Goal: Navigation & Orientation: Find specific page/section

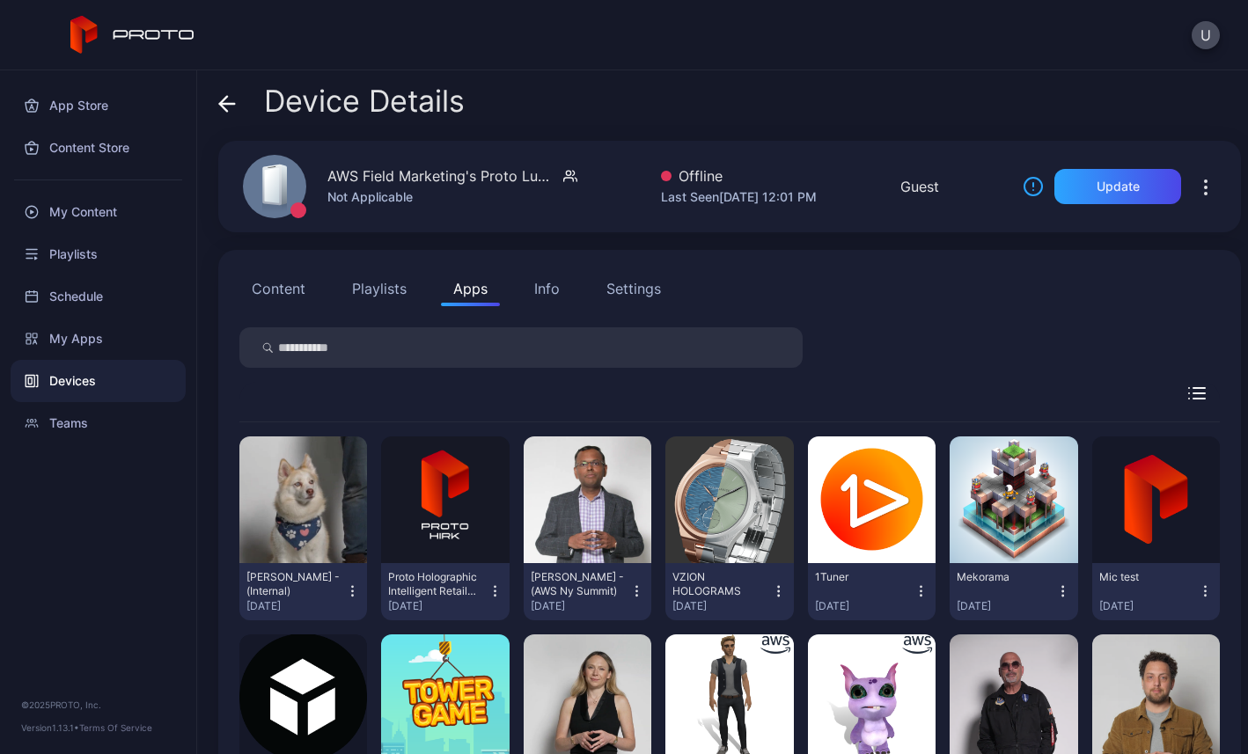
click at [1204, 49] on div "U" at bounding box center [624, 35] width 1248 height 70
click at [1201, 32] on button "U" at bounding box center [1206, 35] width 28 height 28
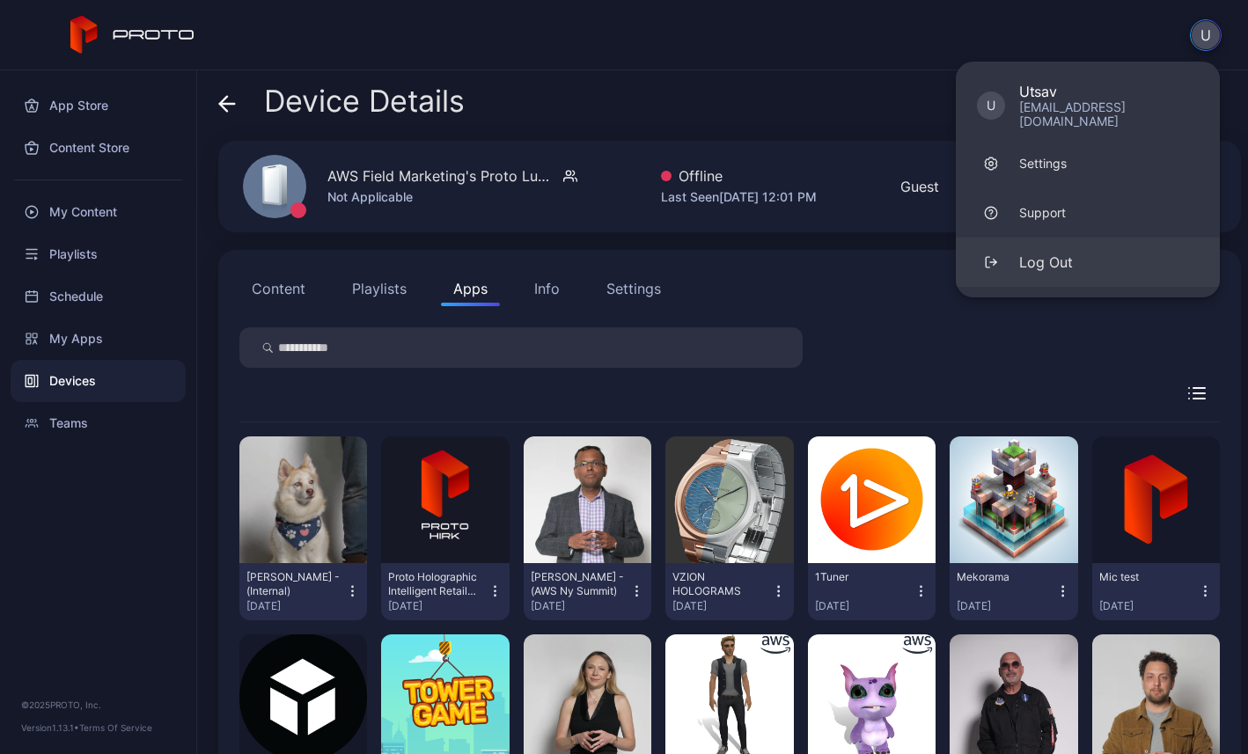
click at [1032, 252] on div "Log Out" at bounding box center [1046, 262] width 54 height 21
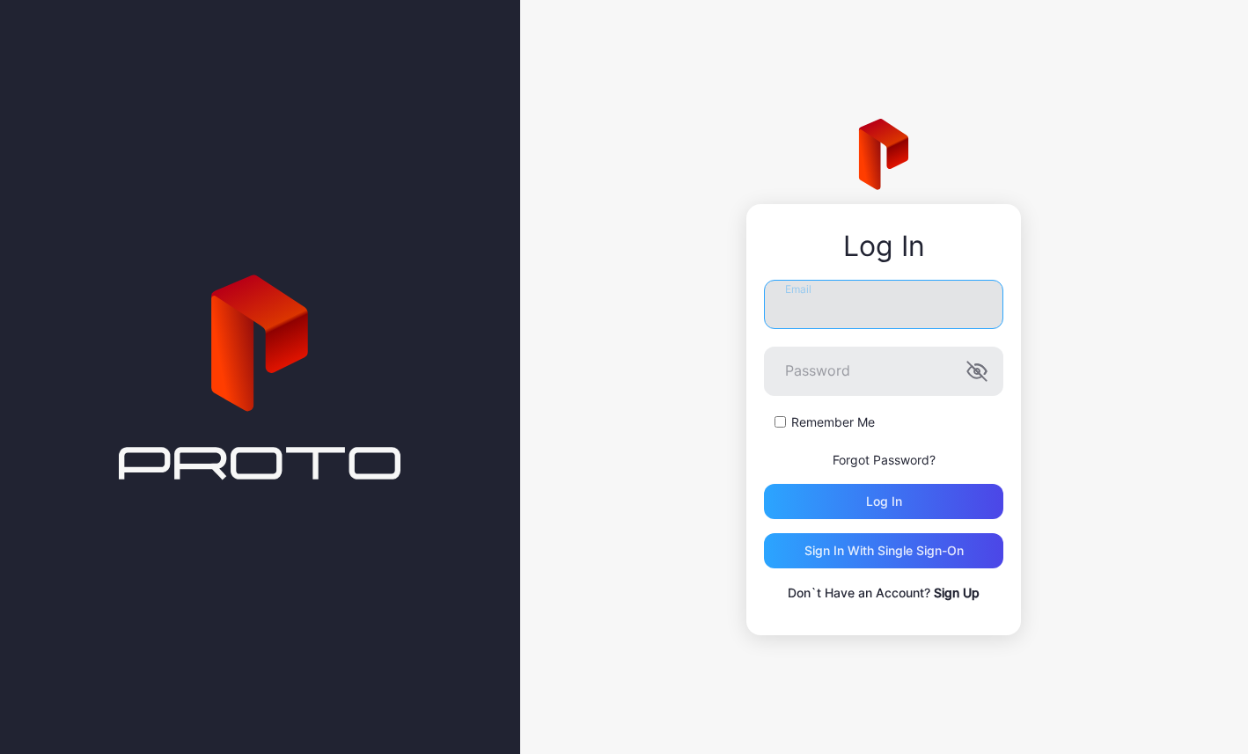
click at [812, 313] on input "Email" at bounding box center [883, 304] width 239 height 49
type input "**********"
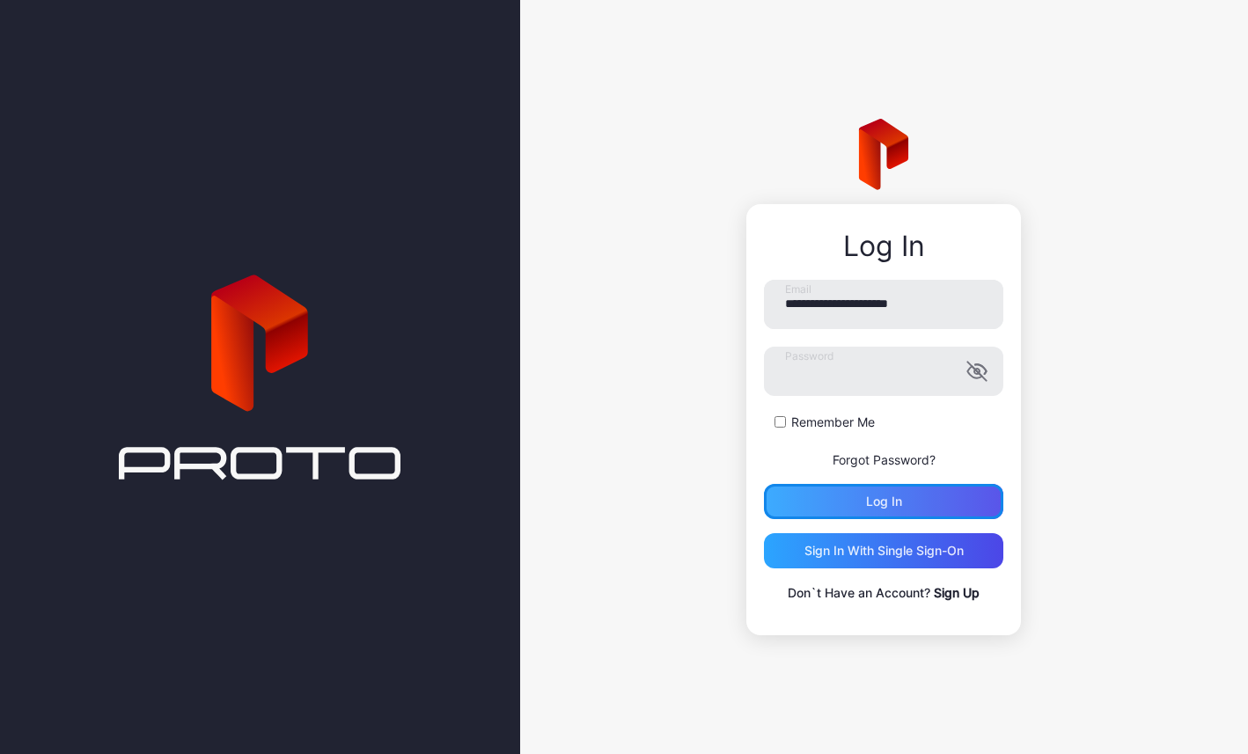
click at [810, 504] on div "Log in" at bounding box center [883, 501] width 239 height 35
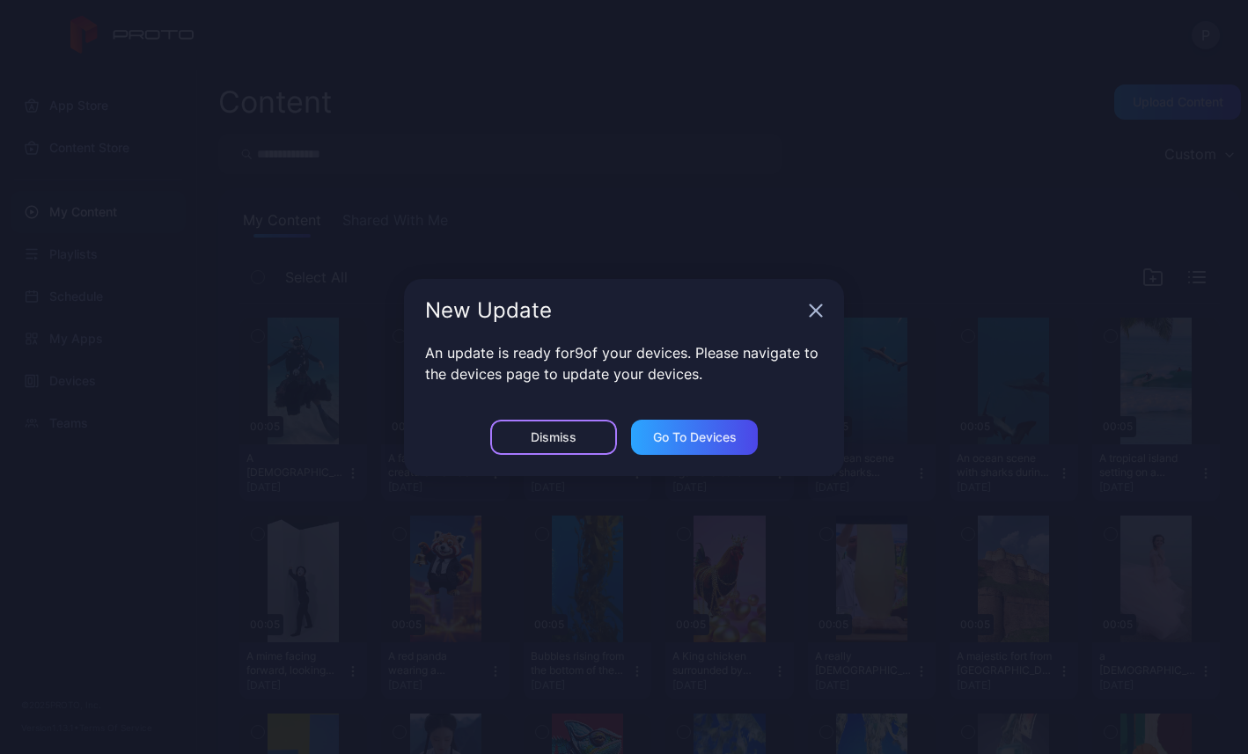
click at [595, 438] on div "Dismiss" at bounding box center [553, 437] width 127 height 35
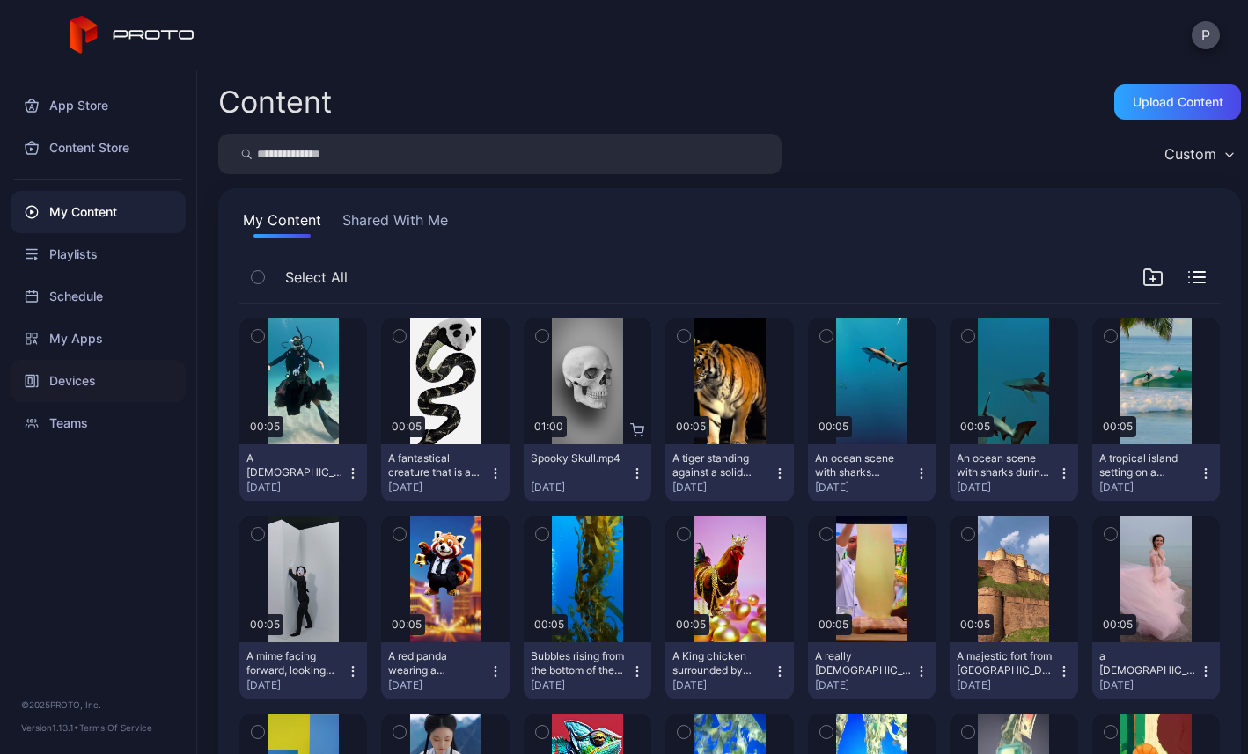
click at [85, 383] on div "Devices" at bounding box center [98, 381] width 175 height 42
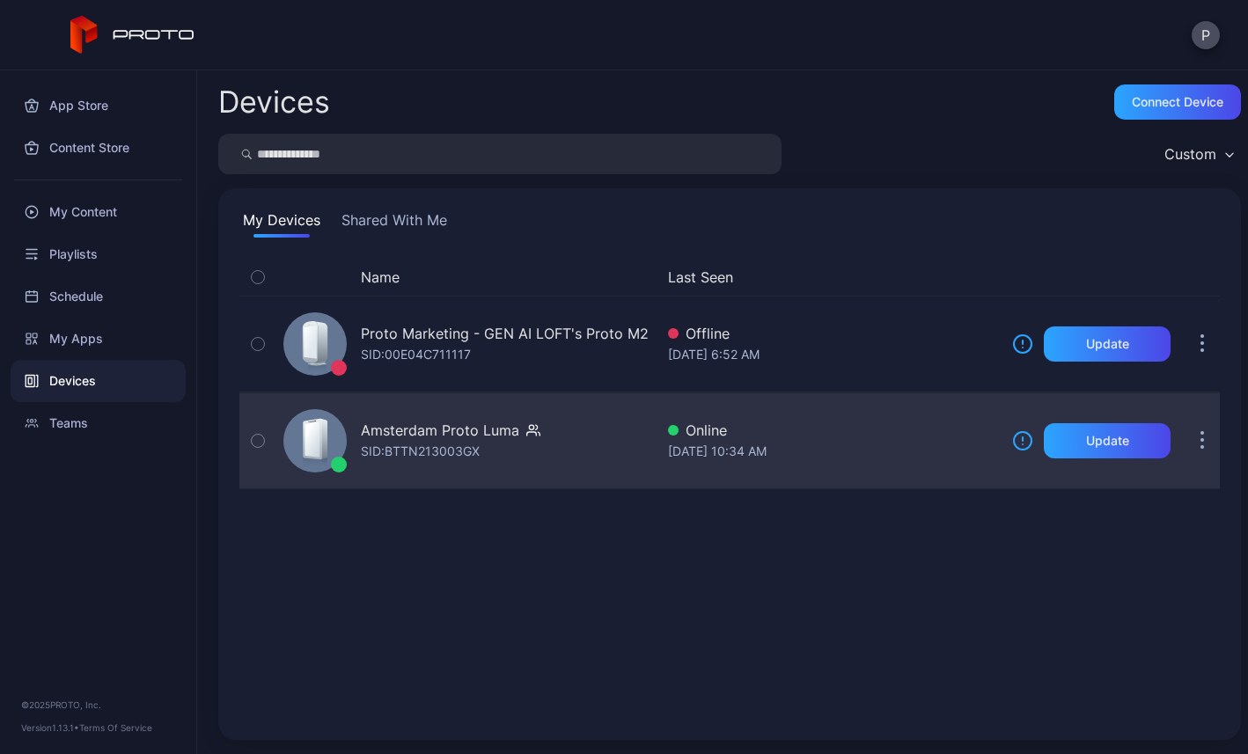
click at [327, 441] on icon at bounding box center [315, 443] width 30 height 50
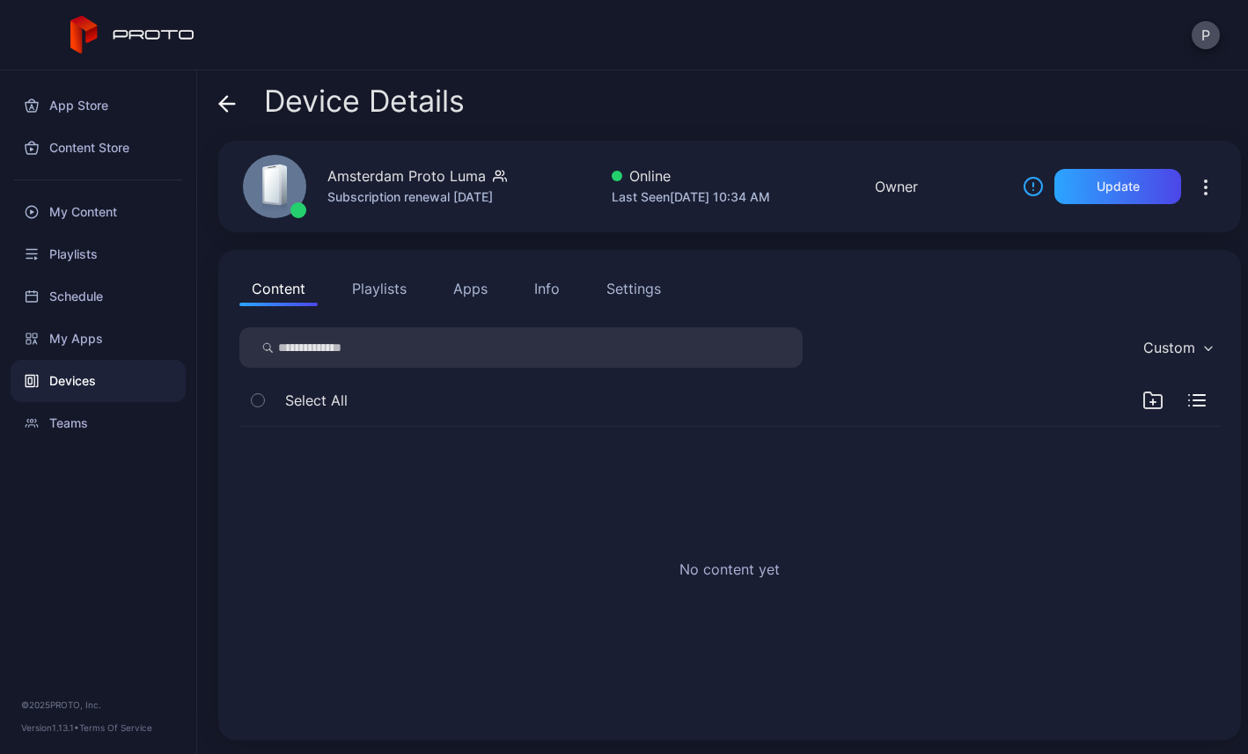
click at [387, 287] on button "Playlists" at bounding box center [379, 288] width 79 height 35
click at [468, 284] on button "Apps" at bounding box center [470, 288] width 59 height 35
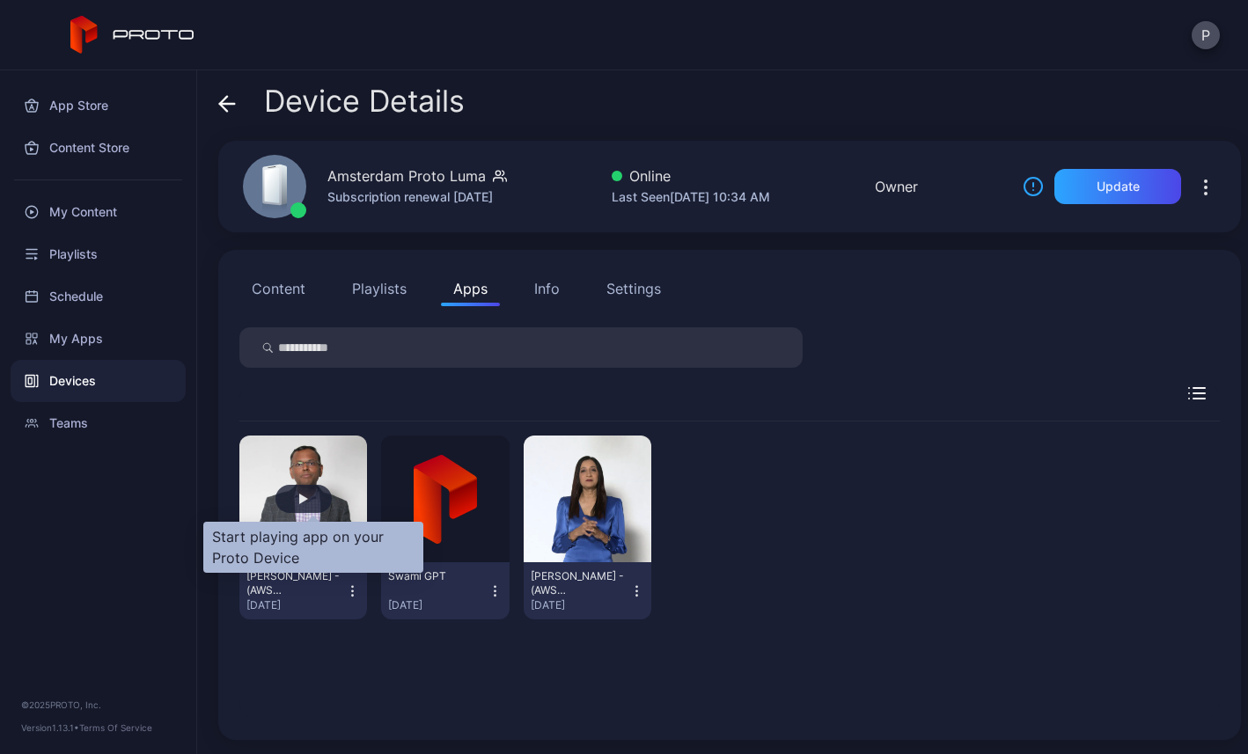
click at [305, 486] on div "button" at bounding box center [304, 499] width 56 height 28
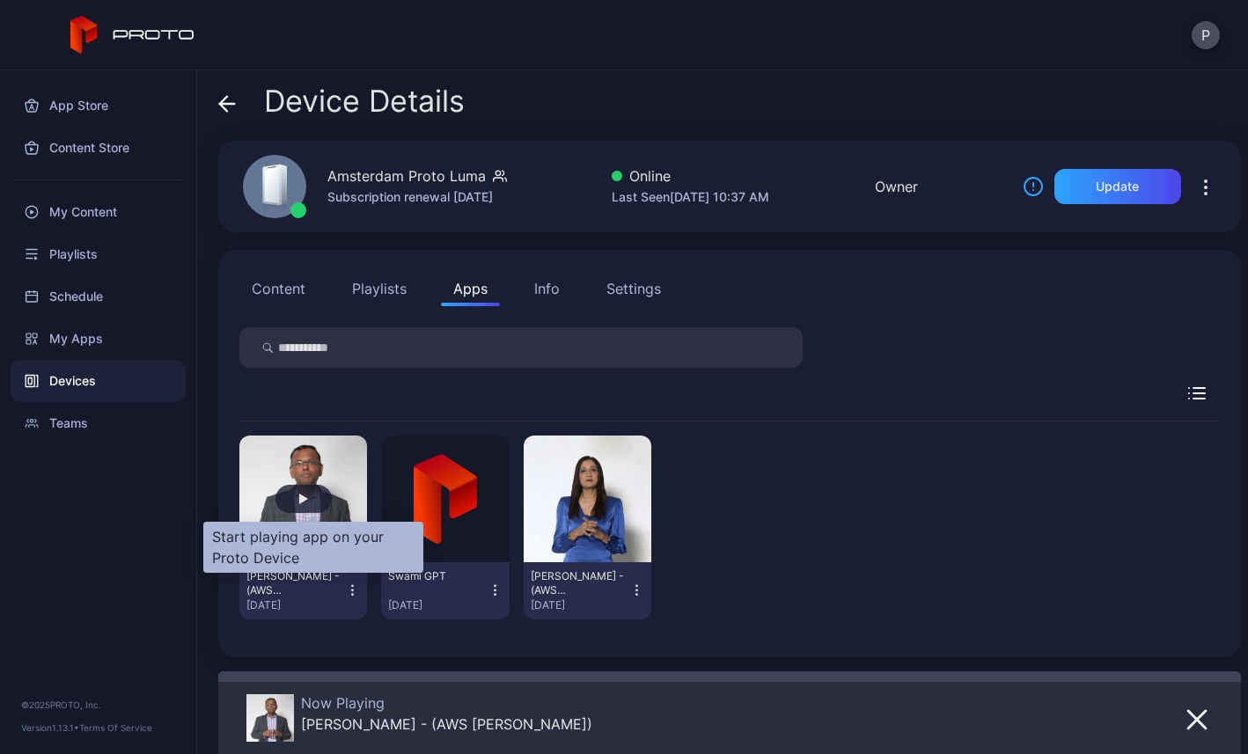
click at [308, 496] on div "button" at bounding box center [303, 499] width 9 height 11
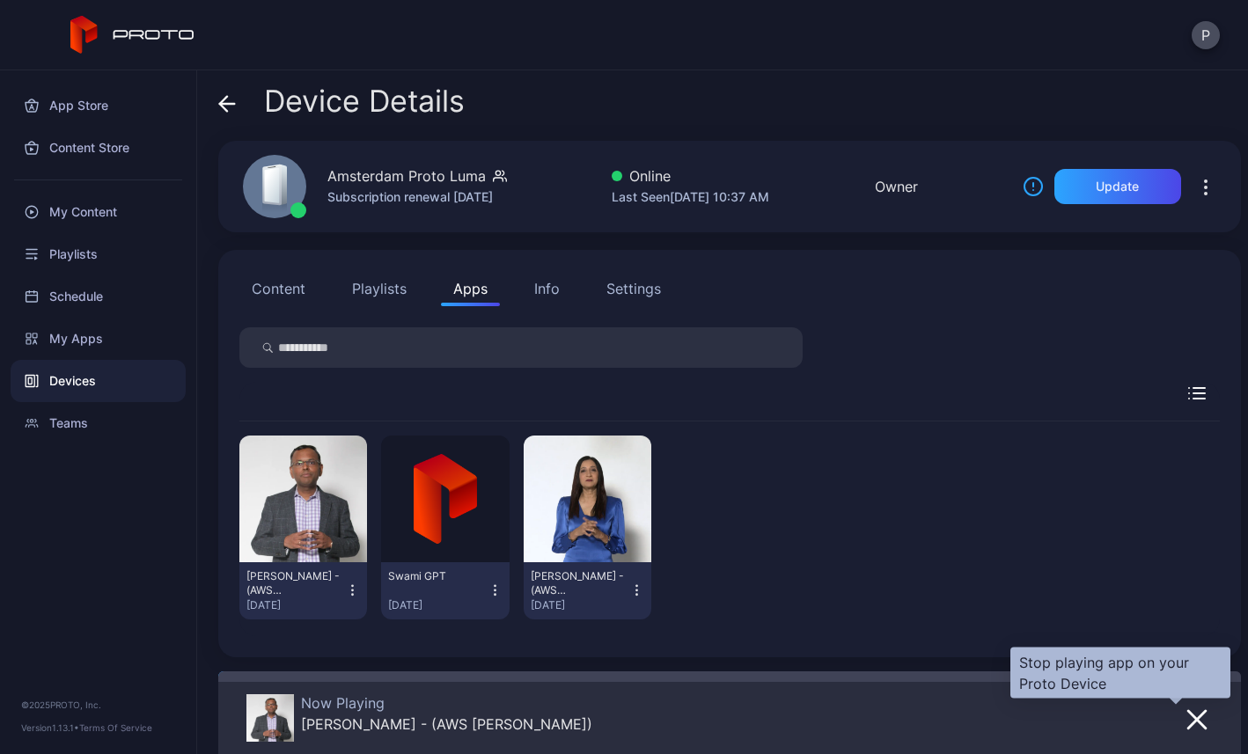
click at [1187, 719] on icon "button" at bounding box center [1197, 720] width 21 height 21
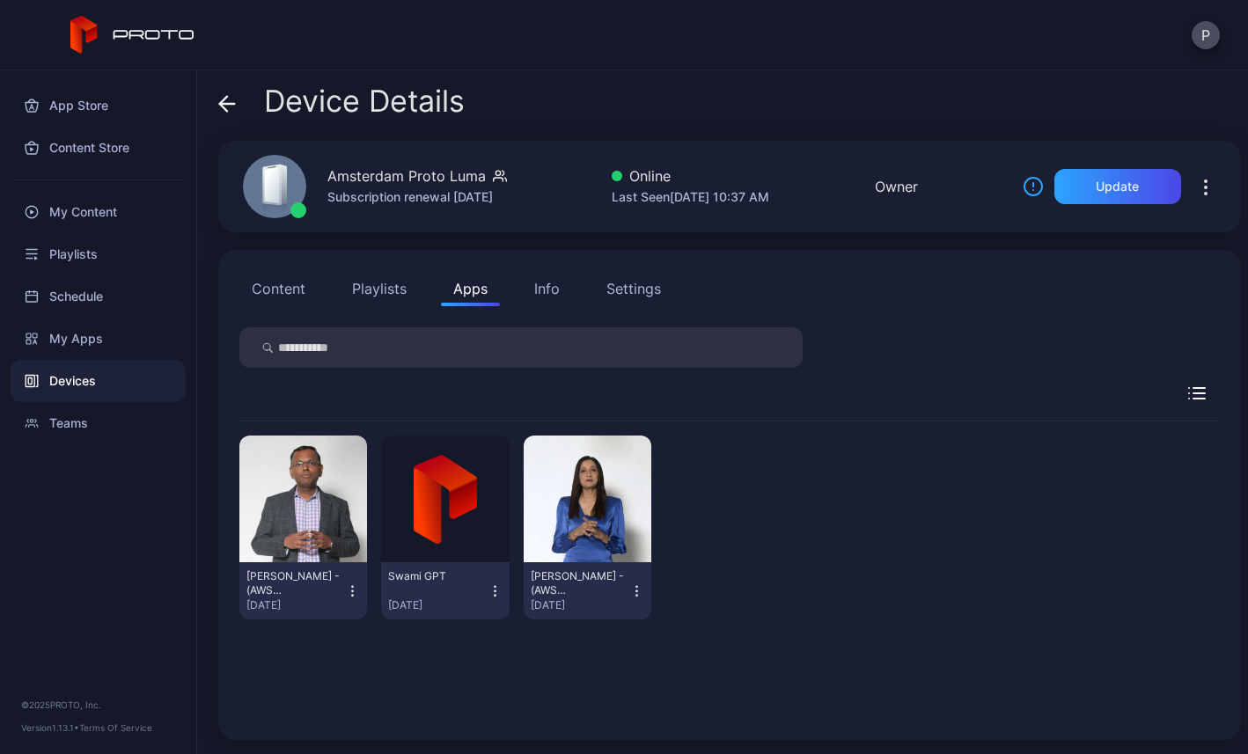
click at [547, 283] on div "Info" at bounding box center [547, 288] width 26 height 21
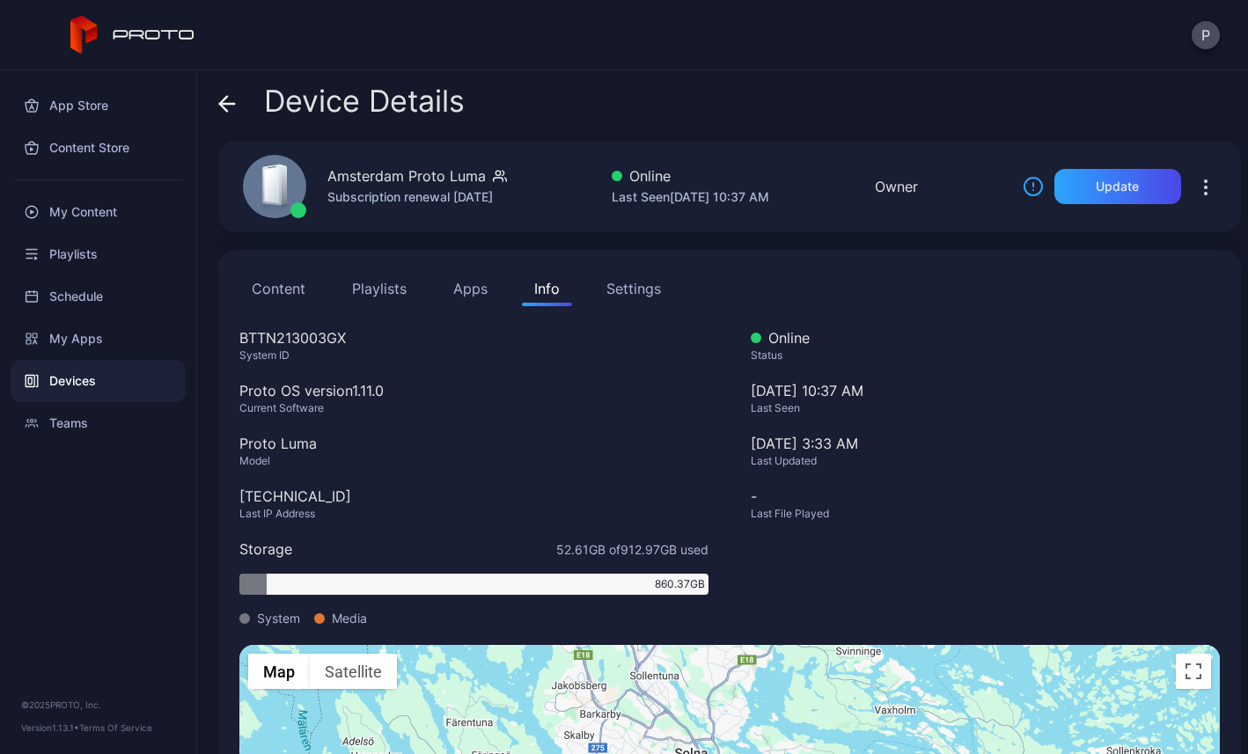
click at [296, 295] on button "Content" at bounding box center [278, 288] width 78 height 35
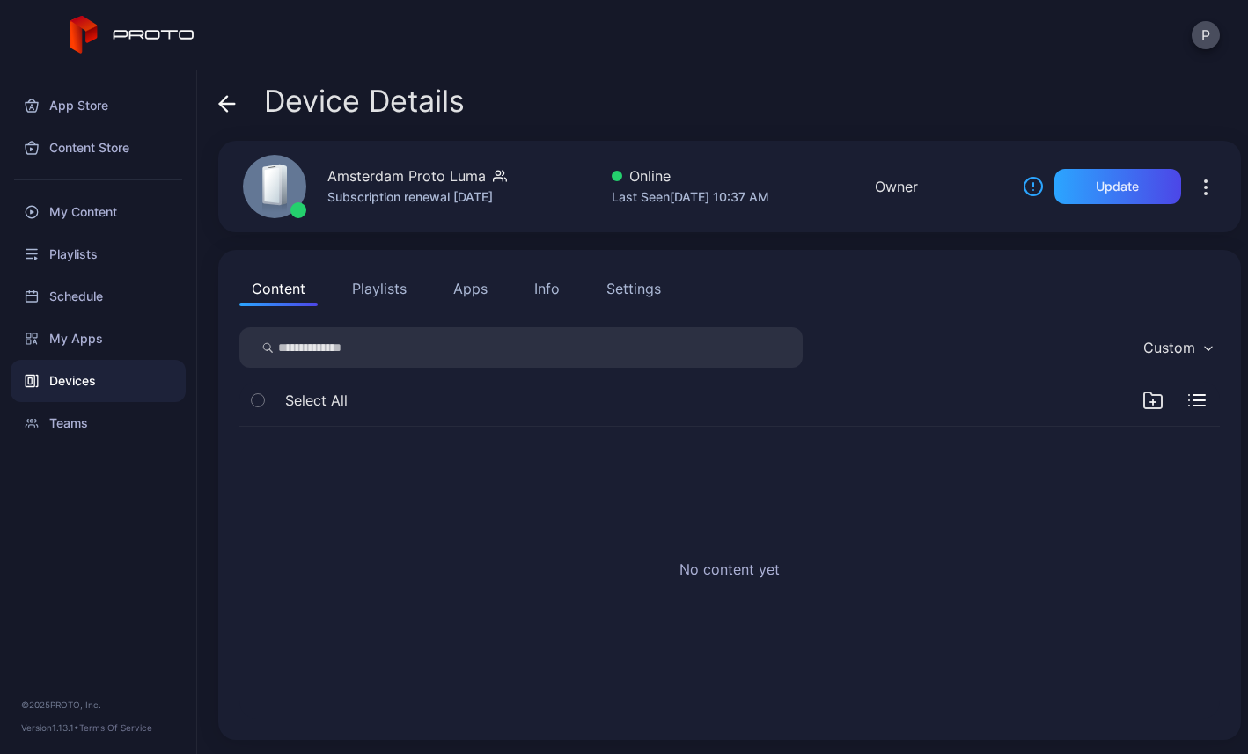
click at [218, 108] on icon at bounding box center [227, 104] width 18 height 18
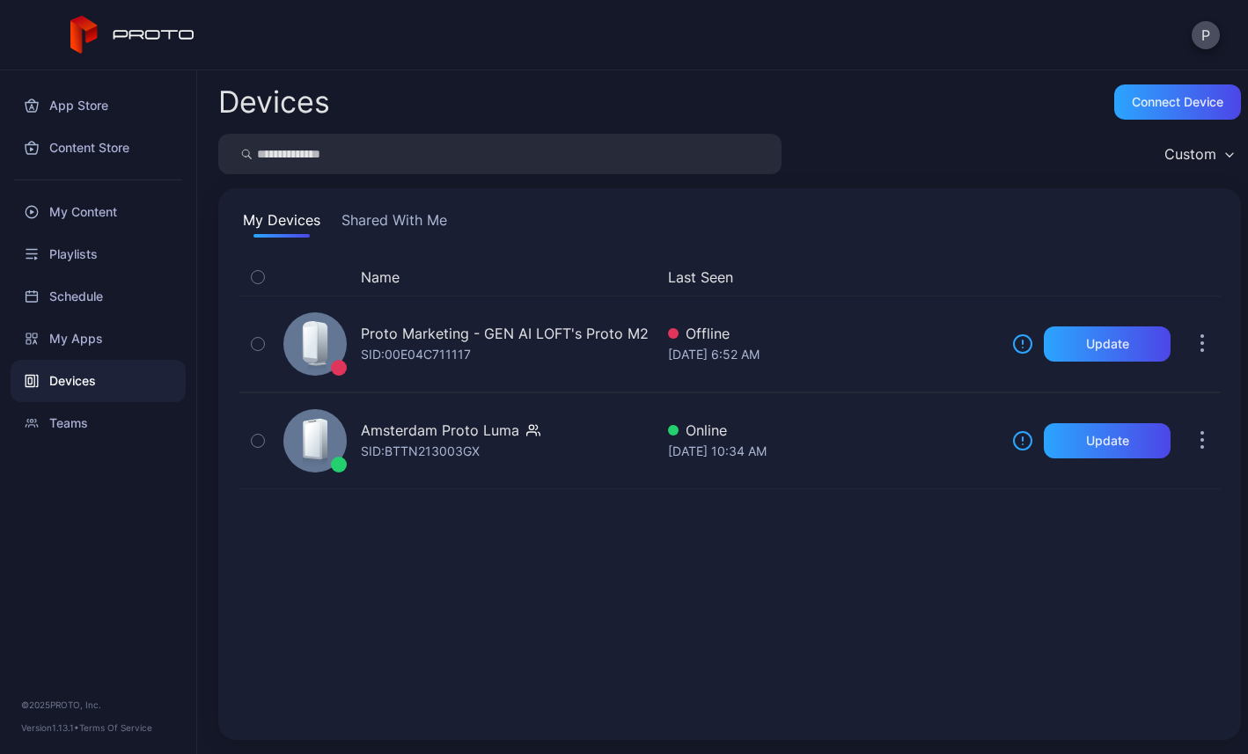
click at [383, 213] on button "Shared With Me" at bounding box center [394, 224] width 113 height 28
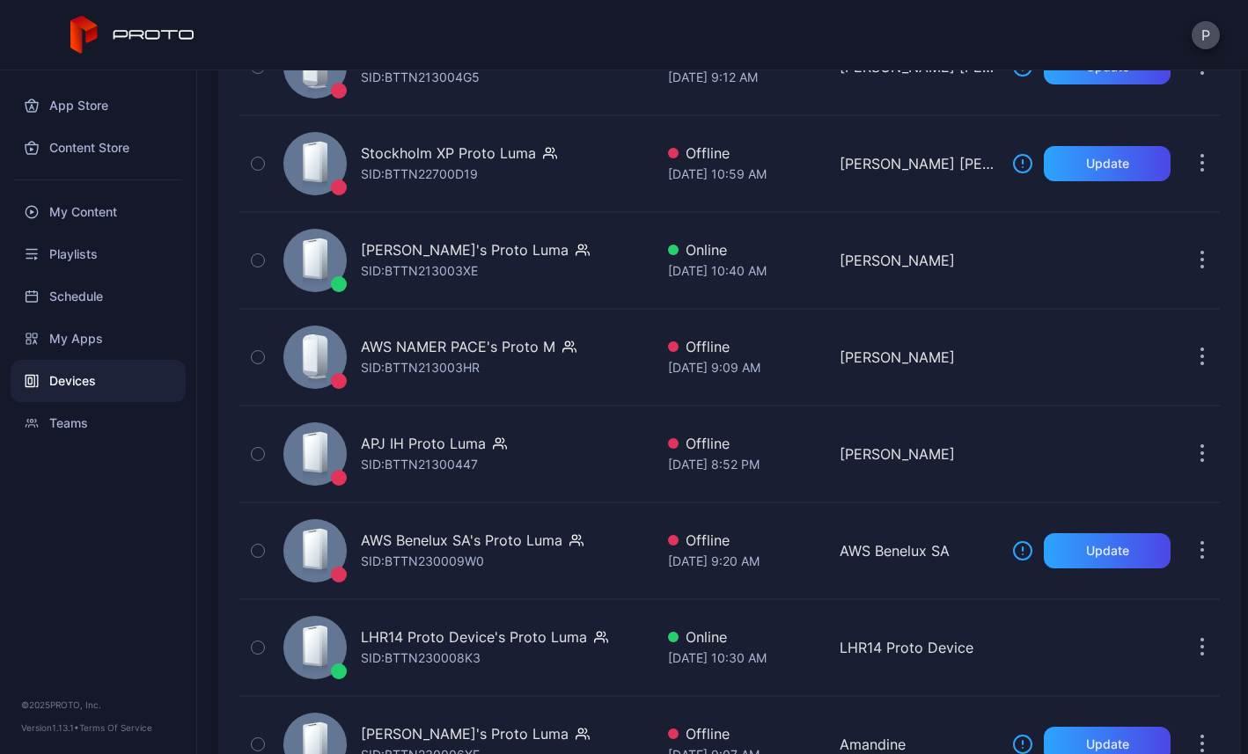
scroll to position [655, 0]
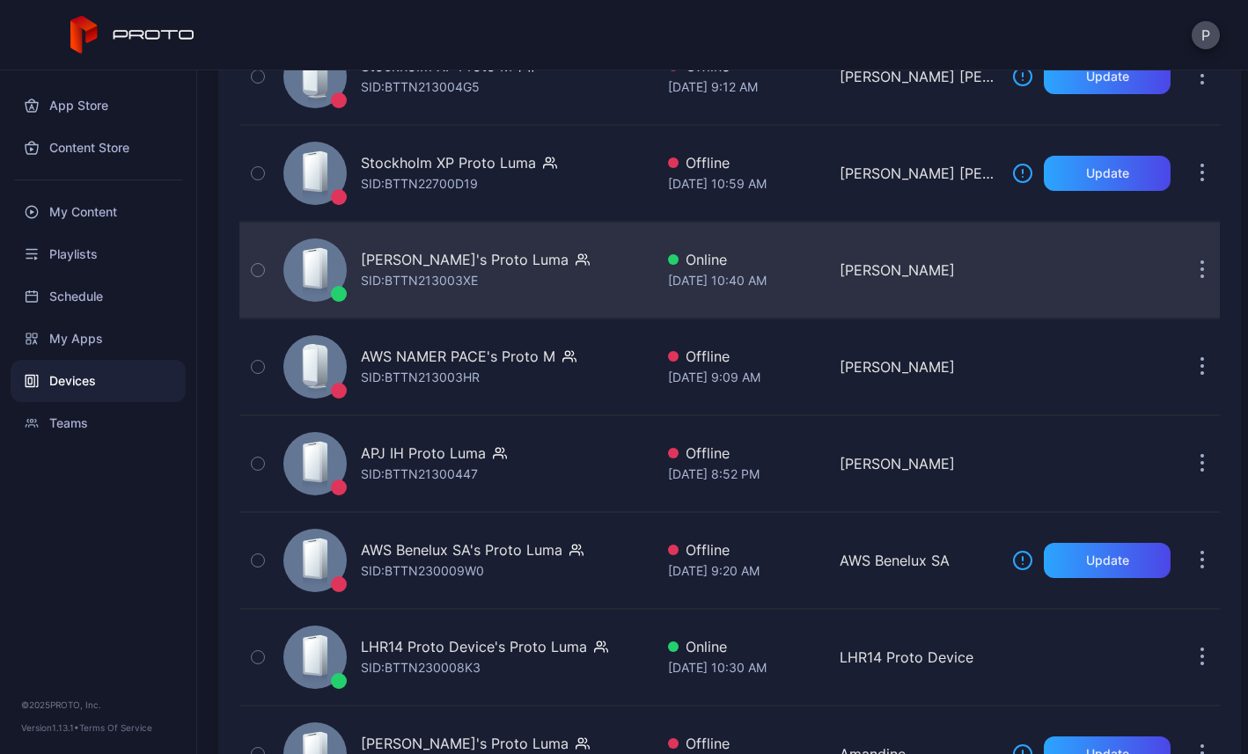
click at [308, 279] on icon at bounding box center [312, 269] width 15 height 35
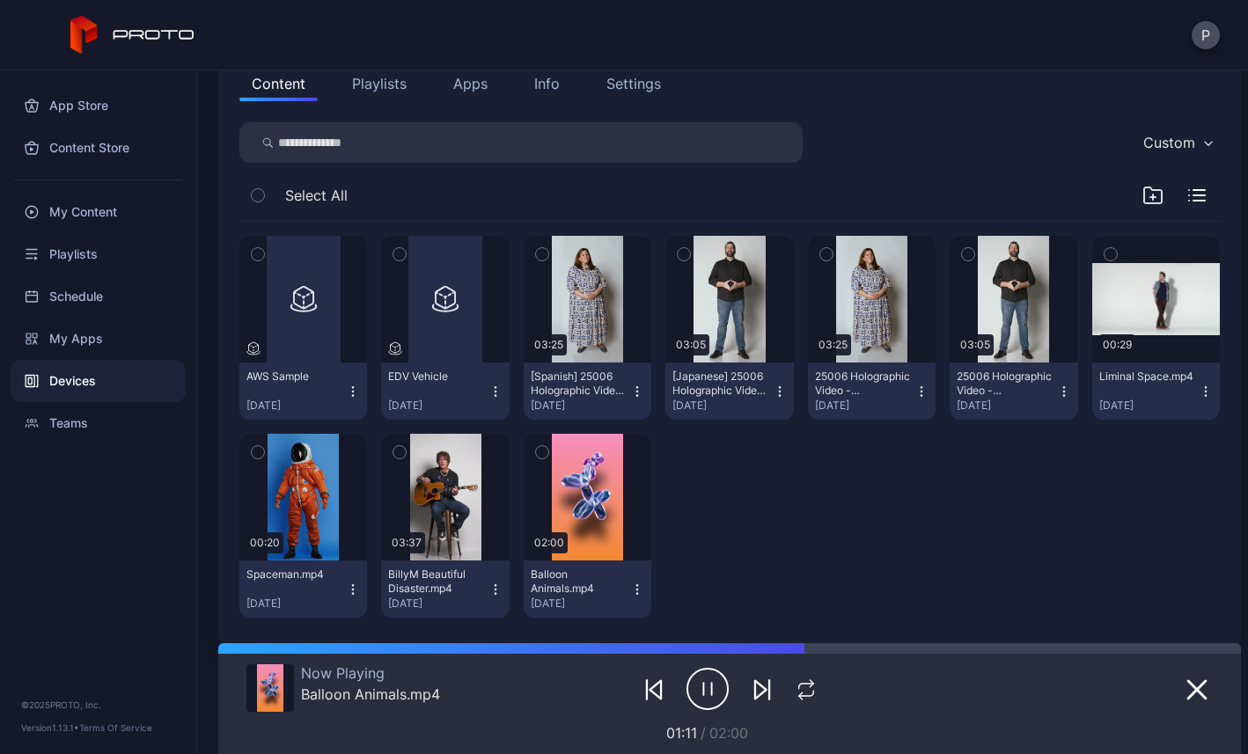
scroll to position [229, 0]
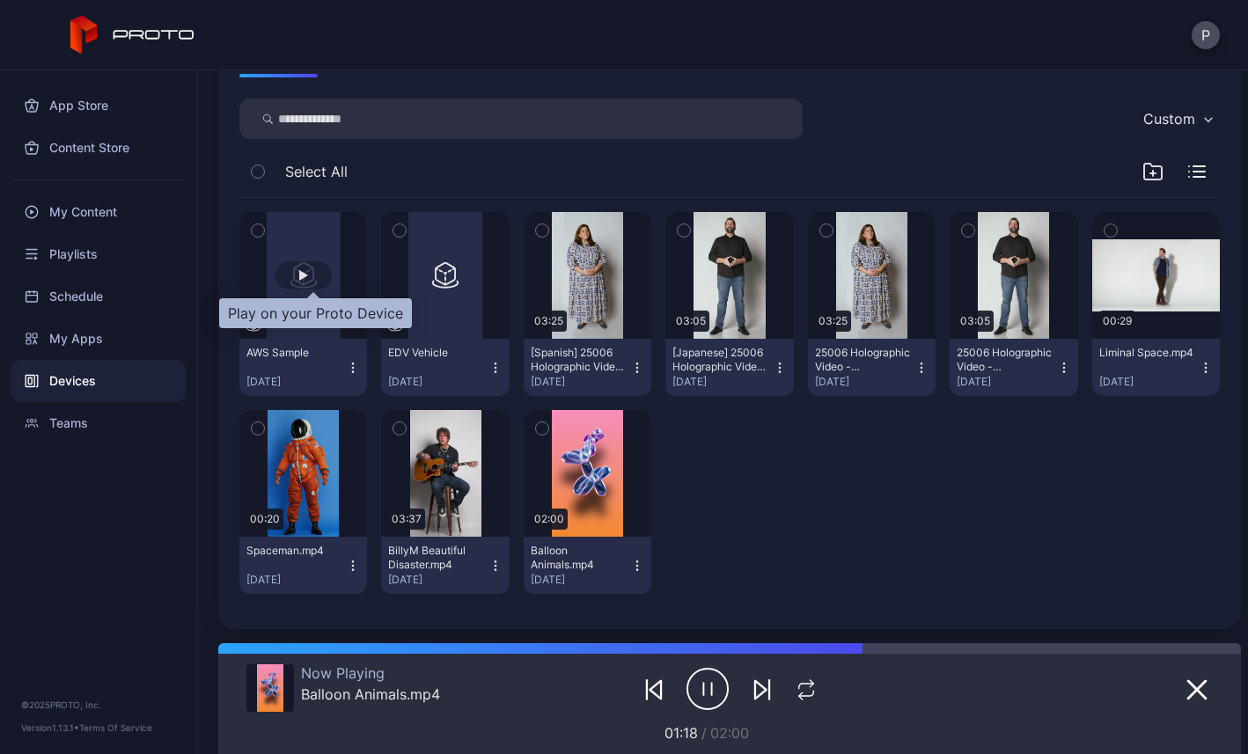
click at [306, 280] on div "button" at bounding box center [304, 275] width 56 height 28
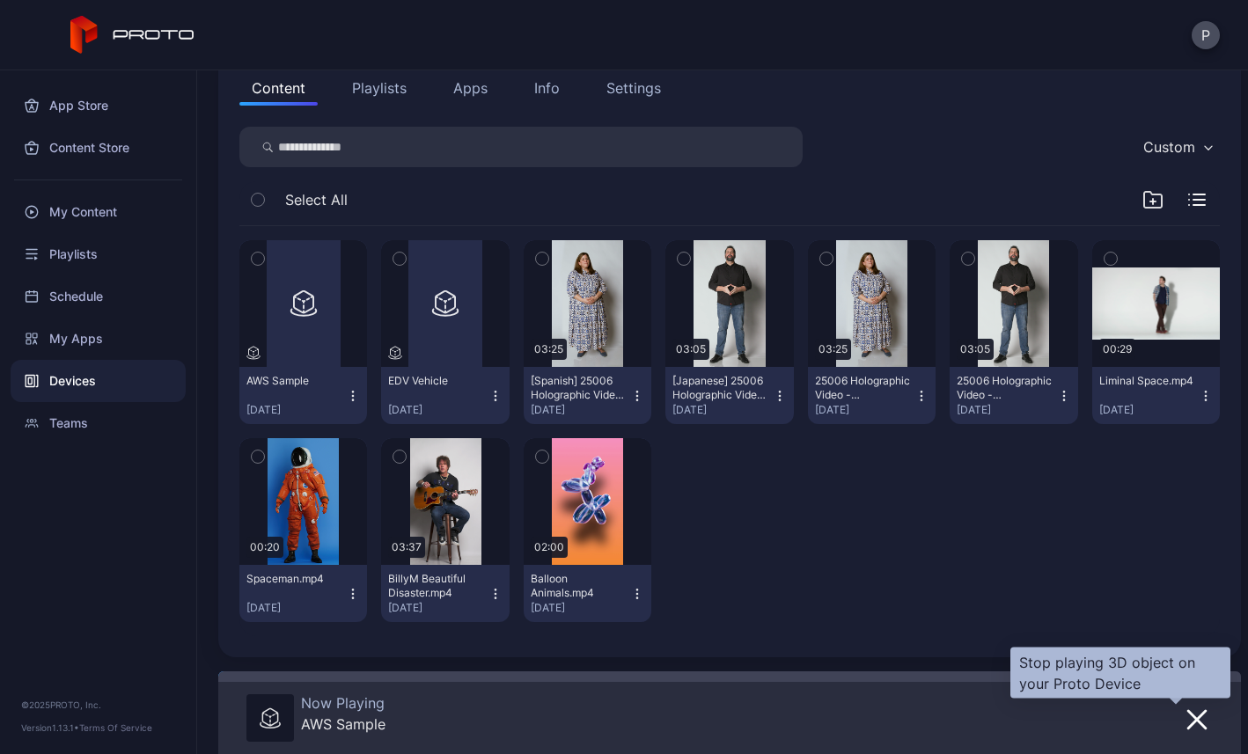
click at [1187, 720] on icon "button" at bounding box center [1197, 720] width 21 height 21
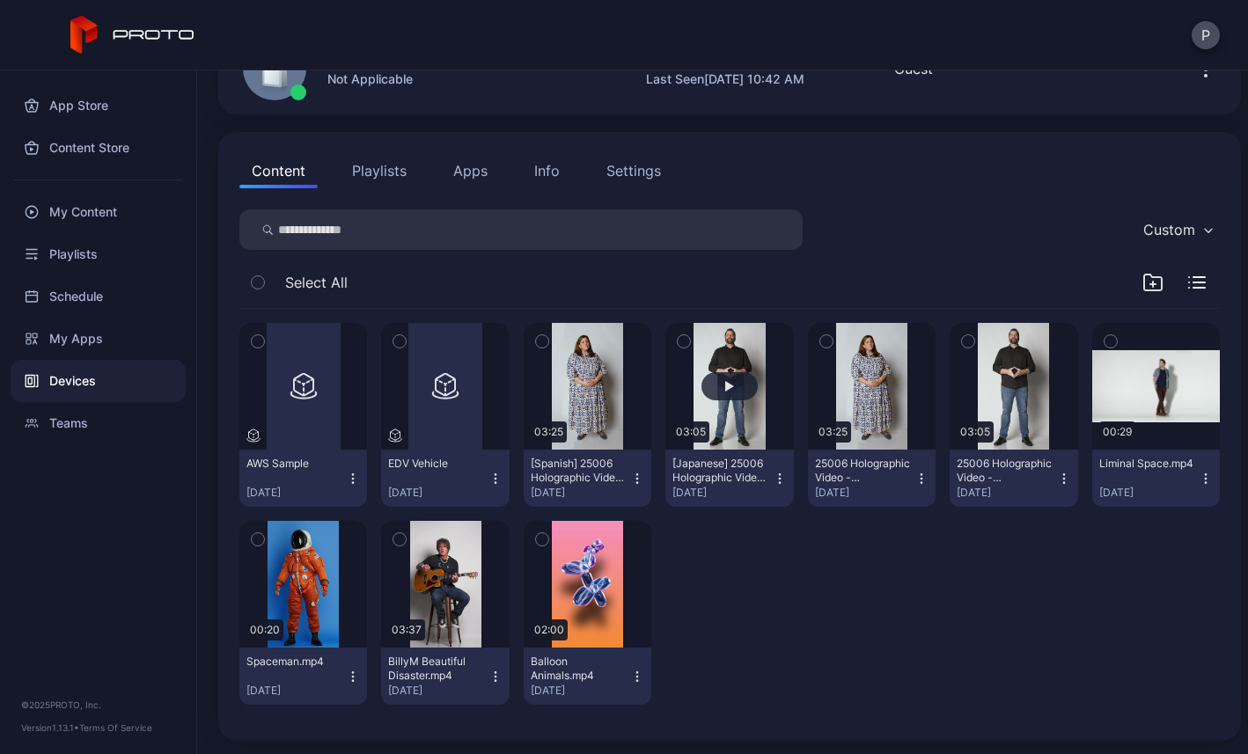
scroll to position [0, 0]
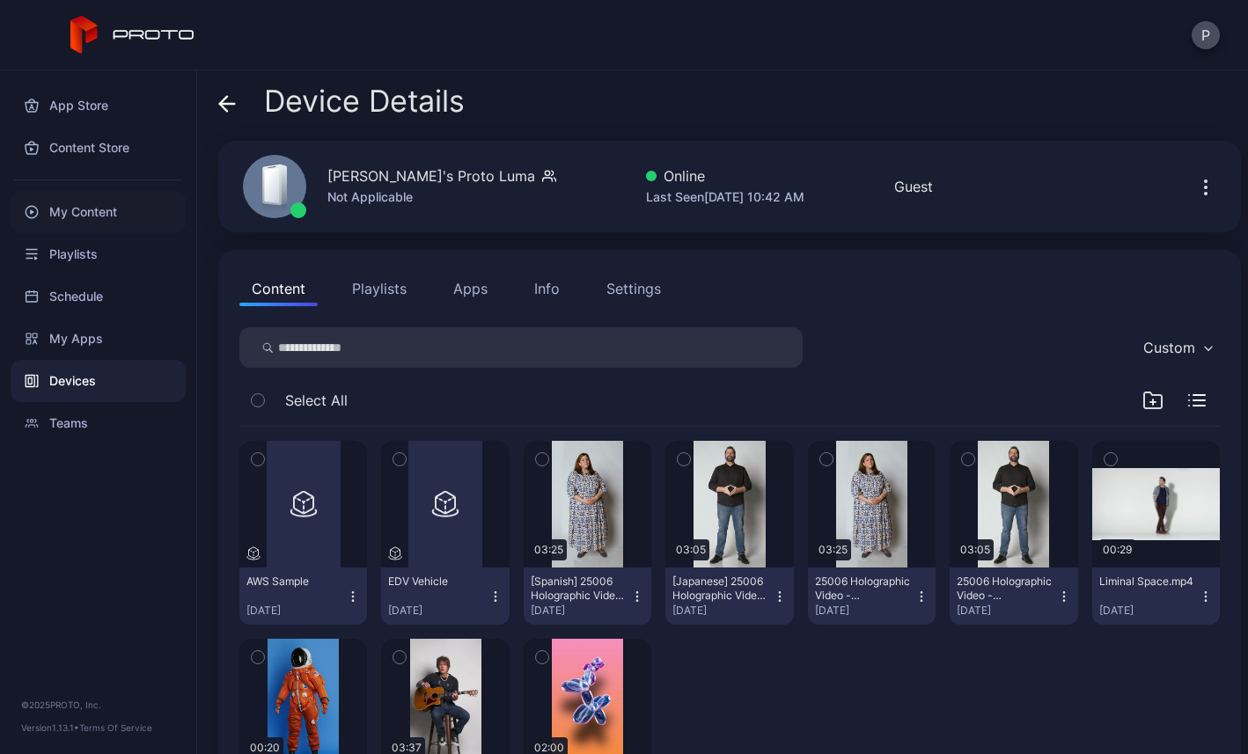
click at [78, 217] on div "My Content" at bounding box center [98, 212] width 175 height 42
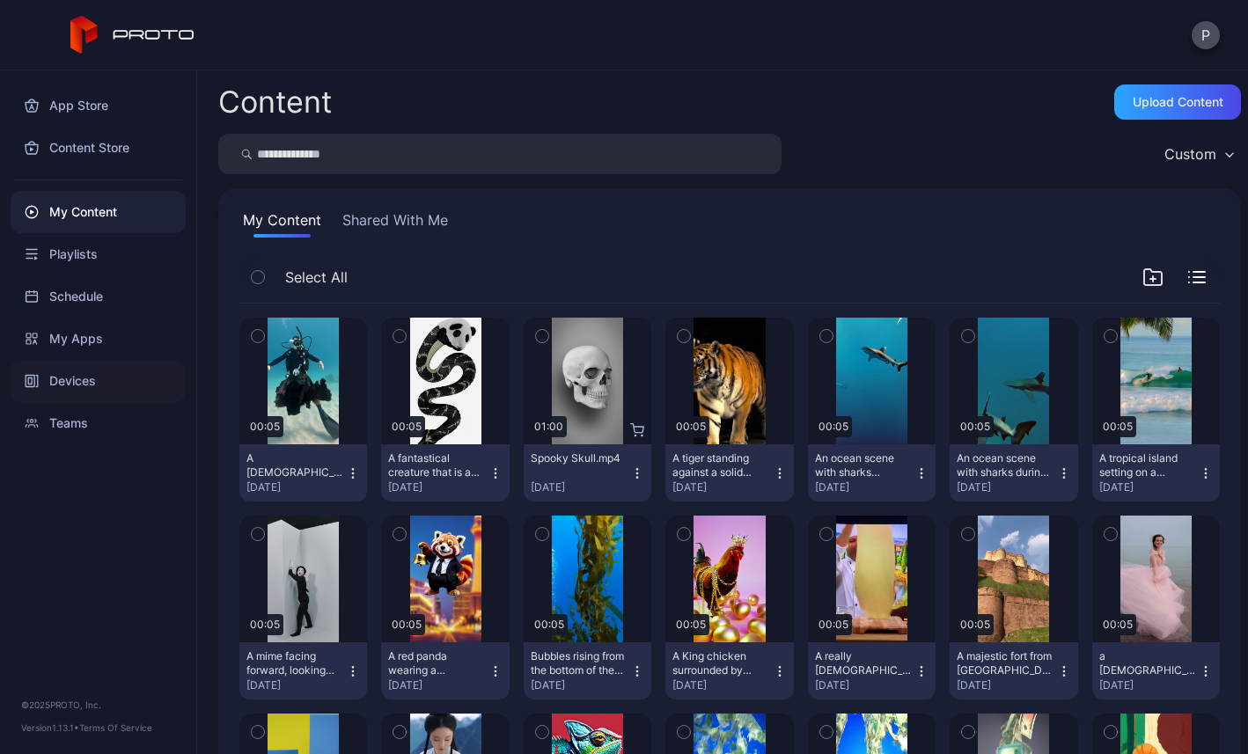
click at [76, 394] on div "Devices" at bounding box center [98, 381] width 175 height 42
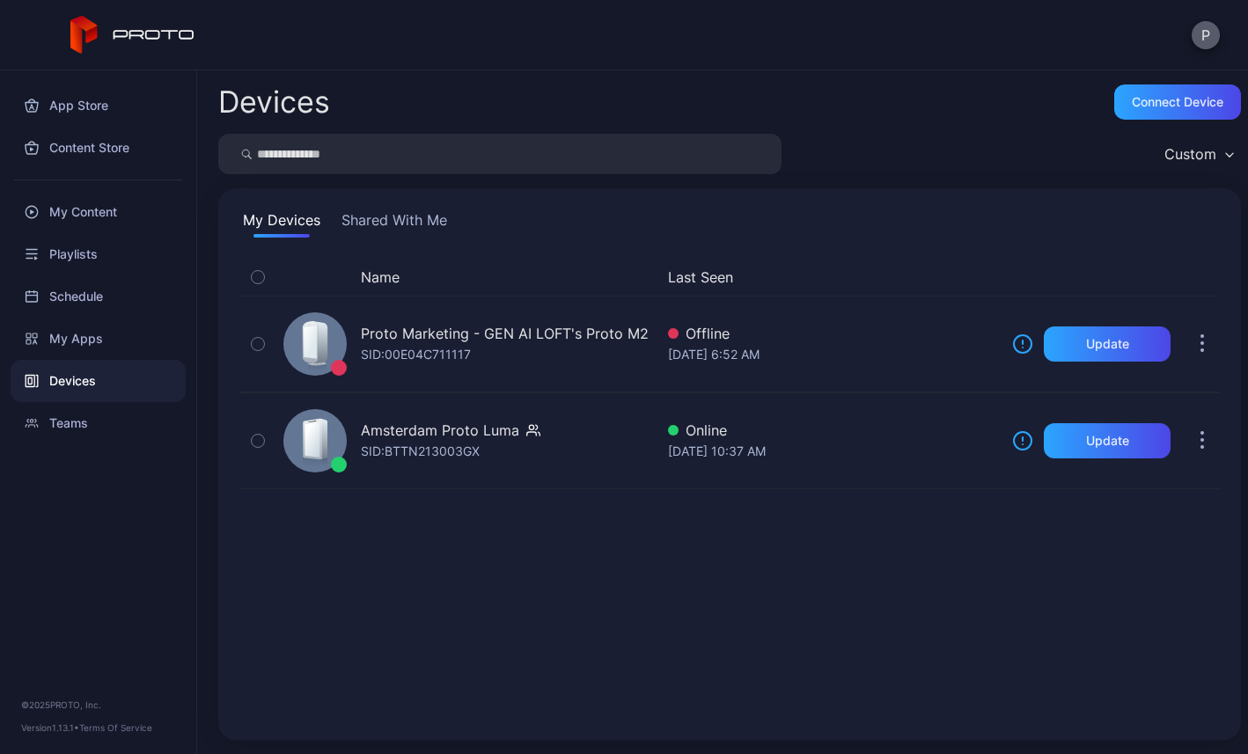
click at [1207, 42] on button "P" at bounding box center [1206, 35] width 28 height 28
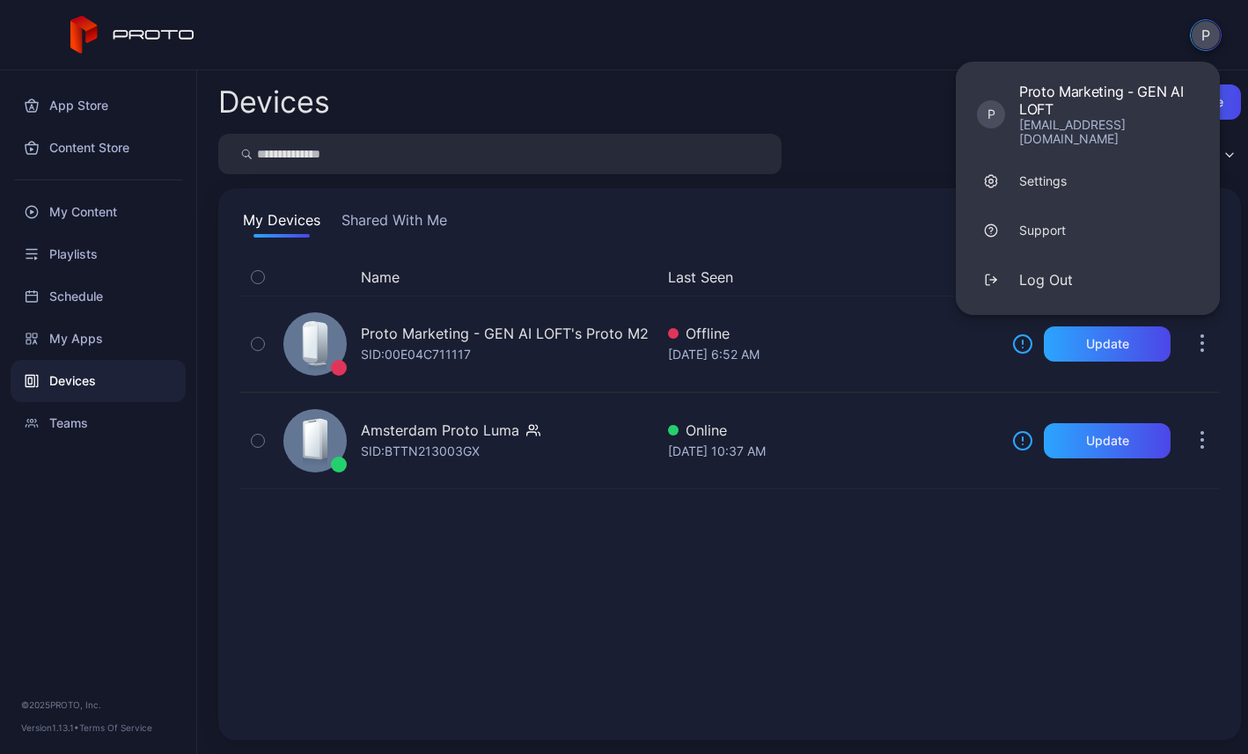
click at [835, 109] on div "Devices Connect device" at bounding box center [729, 102] width 1023 height 35
